Goal: Task Accomplishment & Management: Manage account settings

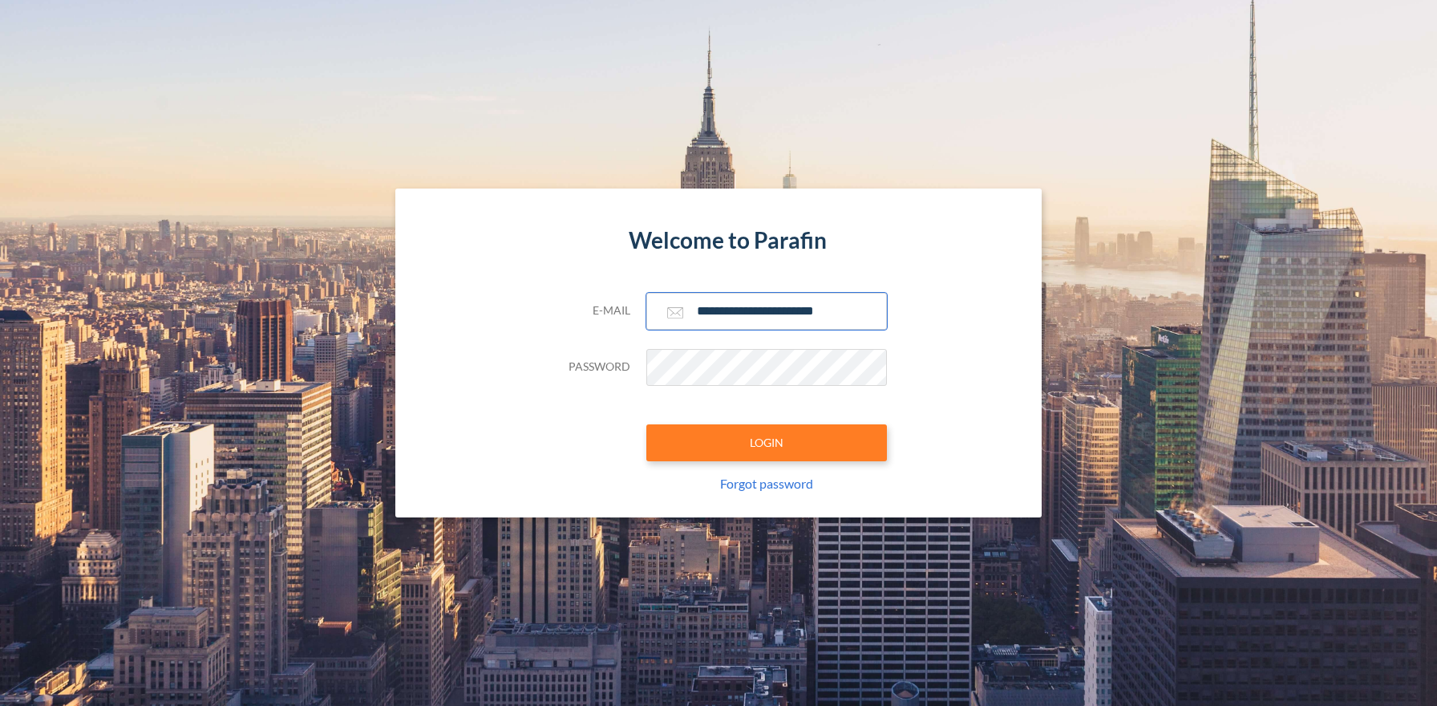
type input "**********"
click at [766, 442] on button "LOGIN" at bounding box center [766, 442] width 241 height 37
